Goal: Transaction & Acquisition: Purchase product/service

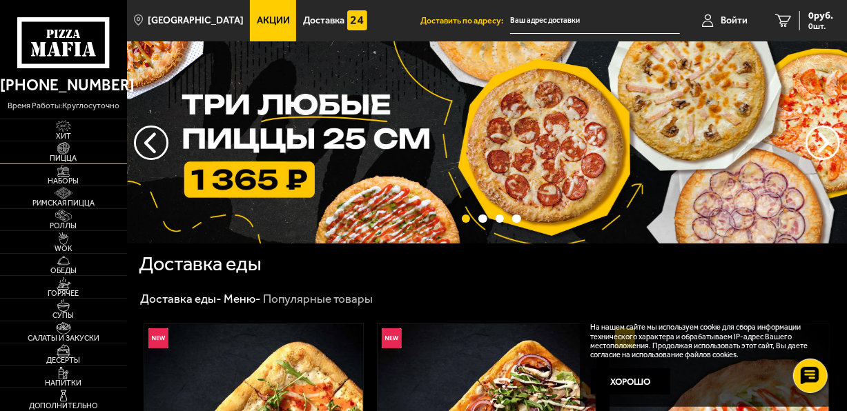
click at [68, 156] on span "Пицца" at bounding box center [63, 159] width 127 height 8
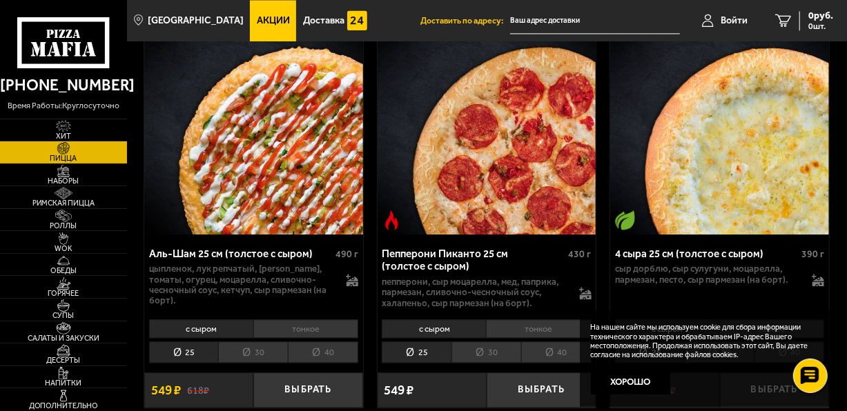
scroll to position [1449, 0]
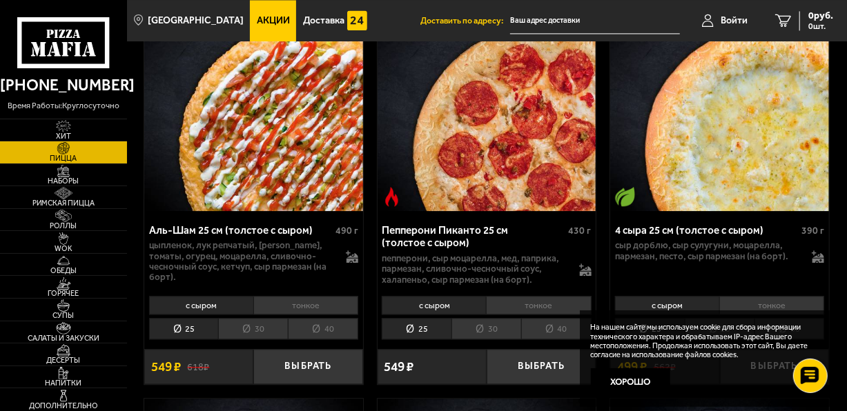
click at [313, 318] on li "40" at bounding box center [323, 328] width 70 height 21
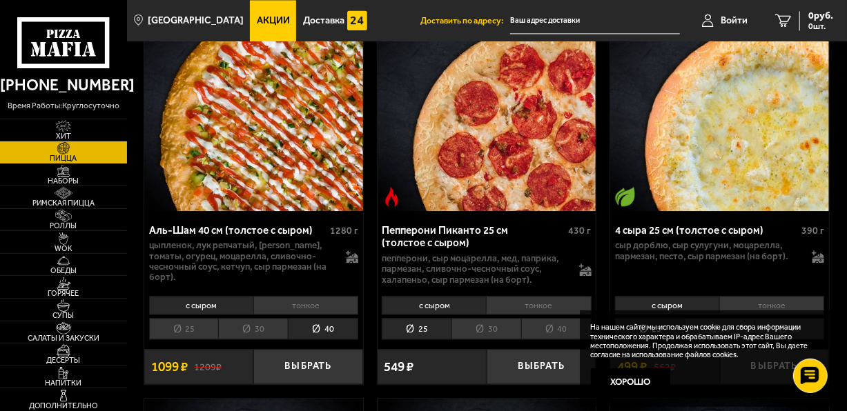
click at [280, 297] on li "тонкое" at bounding box center [305, 305] width 105 height 19
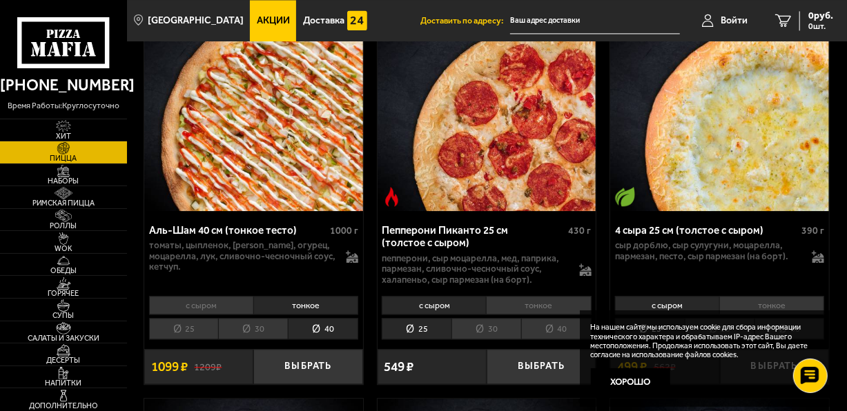
click at [220, 299] on li "с сыром" at bounding box center [201, 305] width 104 height 19
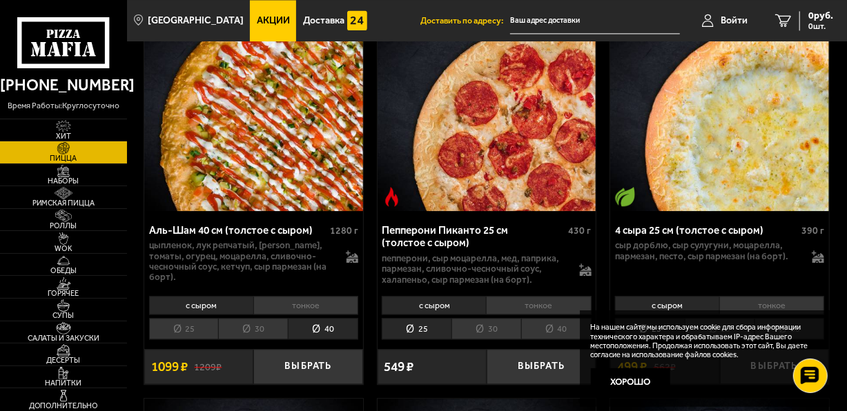
click at [288, 299] on li "тонкое" at bounding box center [305, 305] width 105 height 19
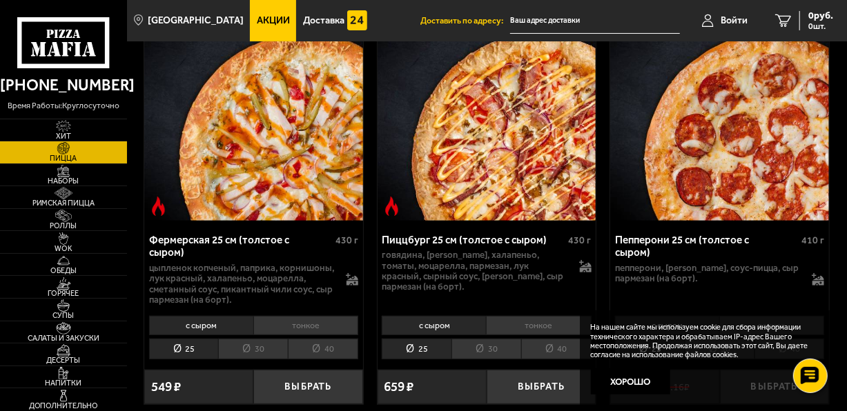
scroll to position [2622, 0]
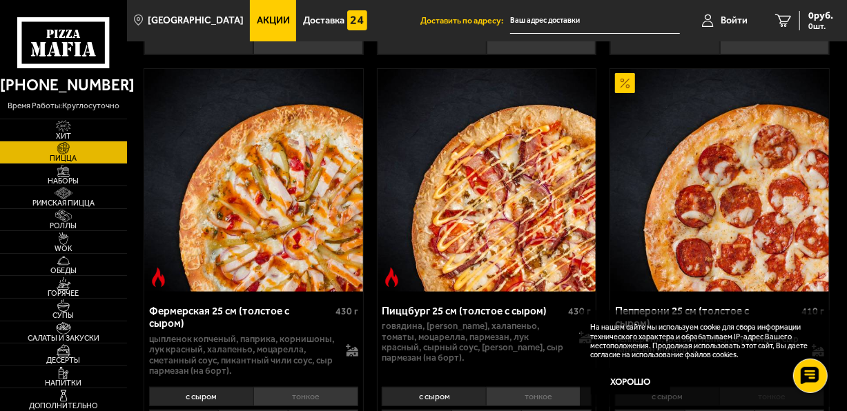
click at [293, 207] on img at bounding box center [253, 180] width 219 height 223
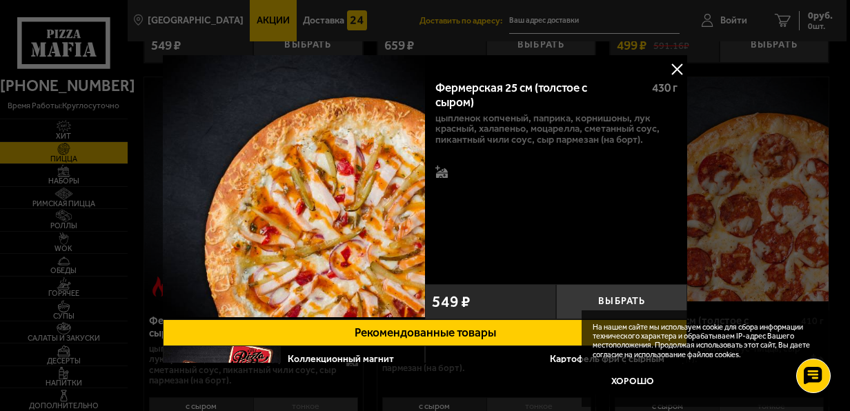
click at [673, 70] on button at bounding box center [677, 69] width 21 height 21
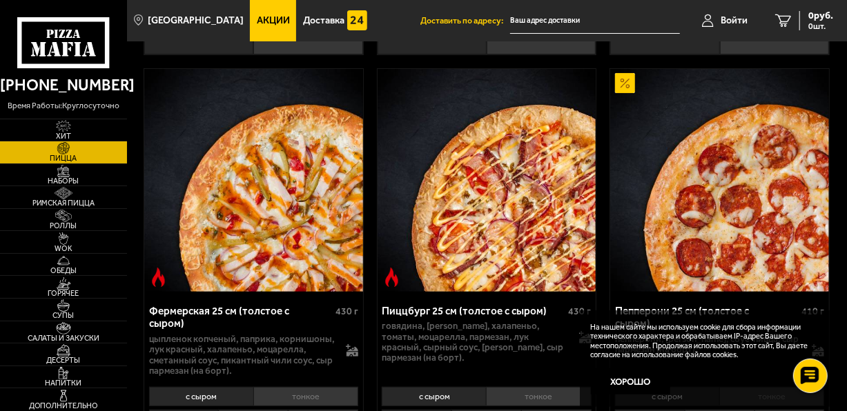
click at [364, 94] on div "Биф хот чили пеппер 25 см (толстое с сыром) 480 г фарш болоньезе, пепперони, ха…" at bounding box center [487, 40] width 720 height 5116
click at [67, 268] on span "Обеды" at bounding box center [63, 271] width 127 height 8
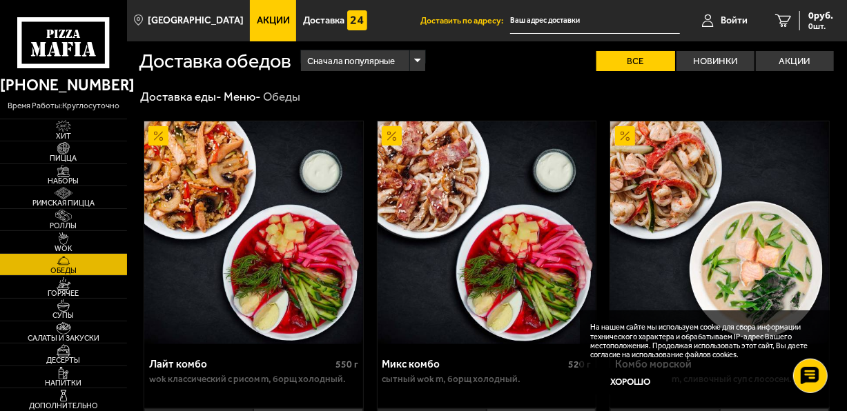
click at [751, 255] on img at bounding box center [719, 232] width 219 height 223
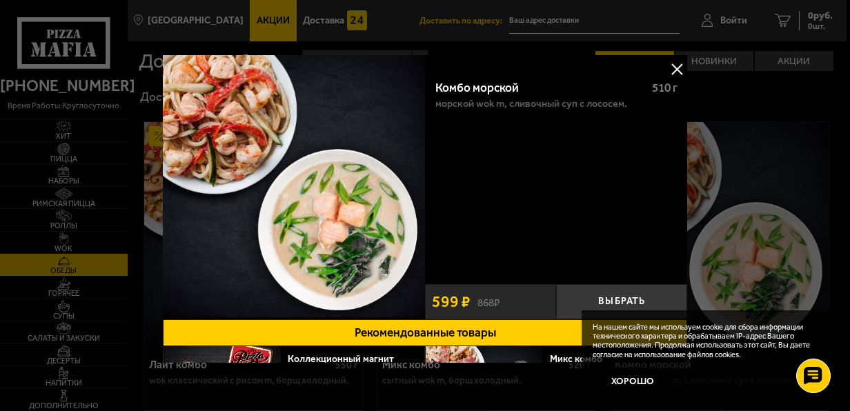
click at [222, 128] on img at bounding box center [294, 186] width 262 height 262
click at [238, 128] on img at bounding box center [294, 186] width 262 height 262
click at [238, 129] on img at bounding box center [294, 186] width 262 height 262
click at [346, 249] on img at bounding box center [294, 186] width 262 height 262
click at [674, 68] on button at bounding box center [677, 69] width 21 height 21
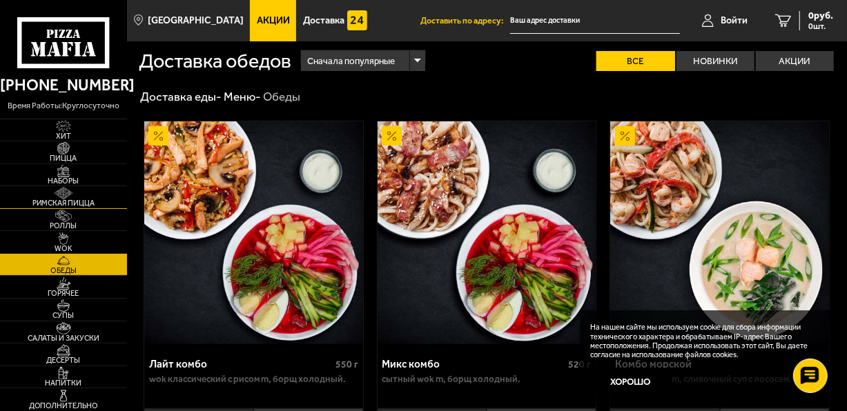
click at [70, 204] on span "Римская пицца" at bounding box center [63, 203] width 127 height 8
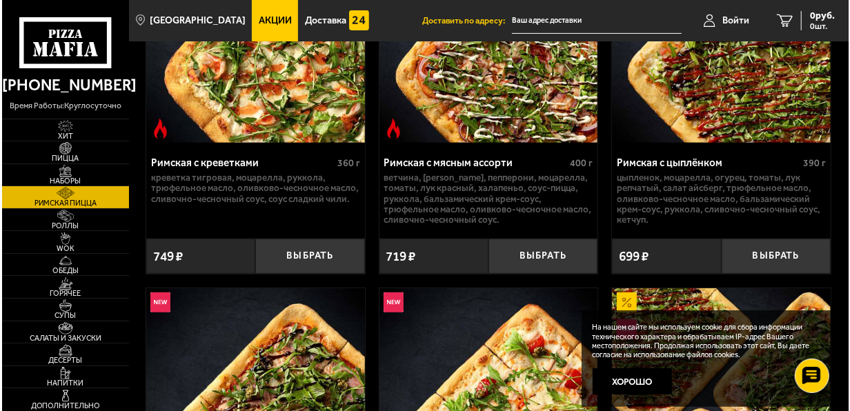
scroll to position [132, 0]
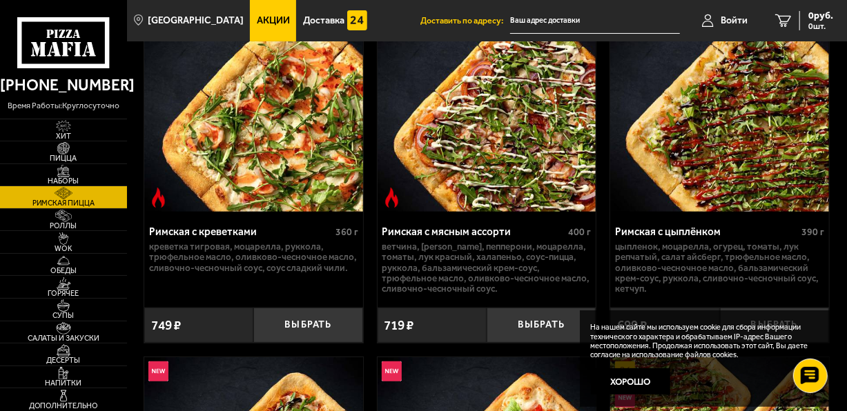
click at [715, 161] on img at bounding box center [719, 100] width 219 height 223
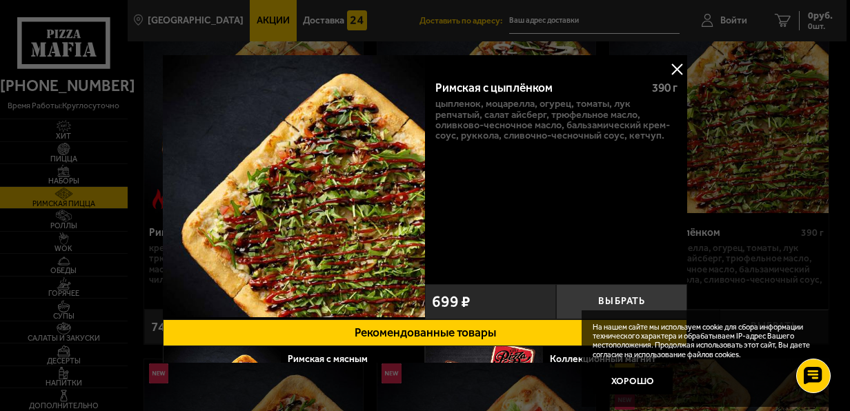
click at [672, 70] on button at bounding box center [677, 69] width 21 height 21
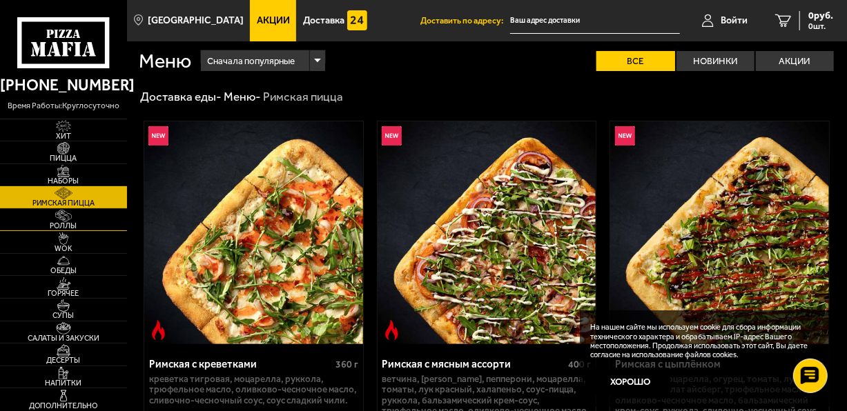
click at [61, 217] on img at bounding box center [63, 216] width 34 height 12
click at [65, 241] on img at bounding box center [63, 239] width 34 height 12
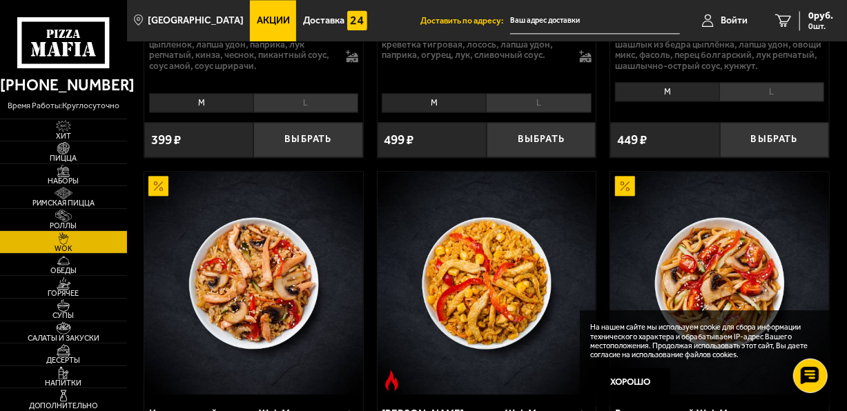
scroll to position [1242, 0]
